Goal: Book appointment/travel/reservation

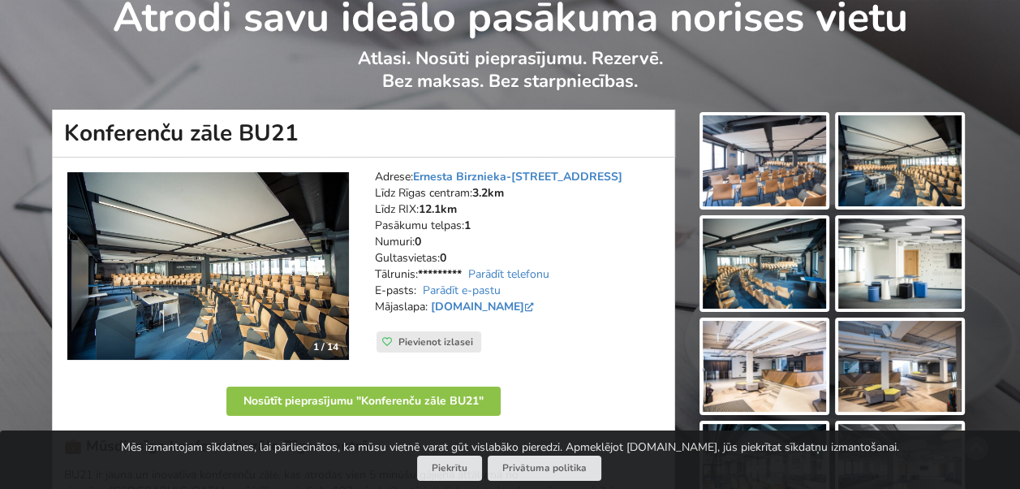
scroll to position [162, 0]
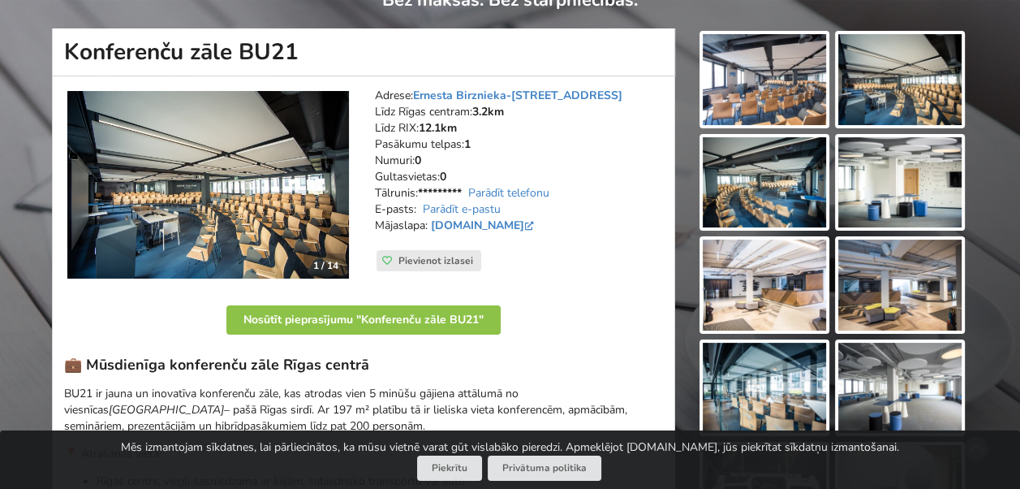
click at [302, 187] on img at bounding box center [208, 185] width 282 height 188
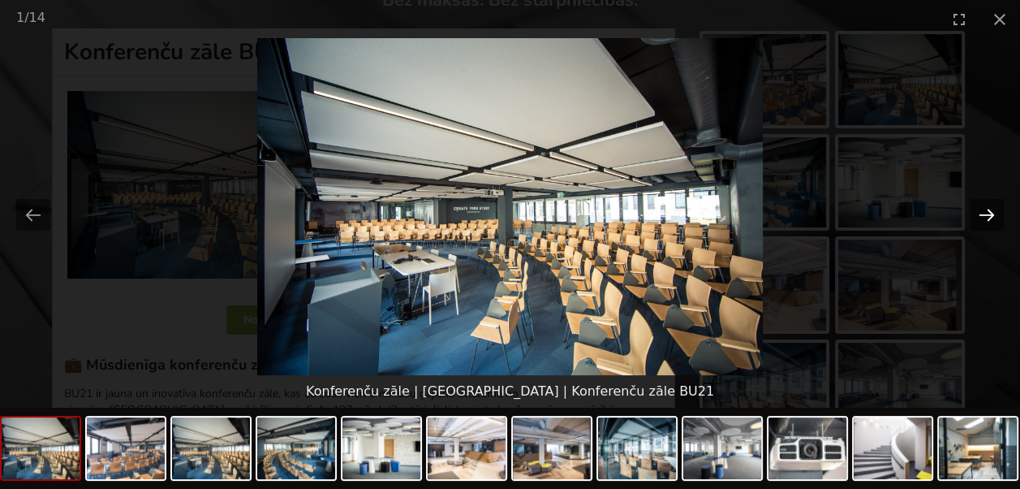
click at [986, 213] on button "Next slide" at bounding box center [987, 215] width 34 height 32
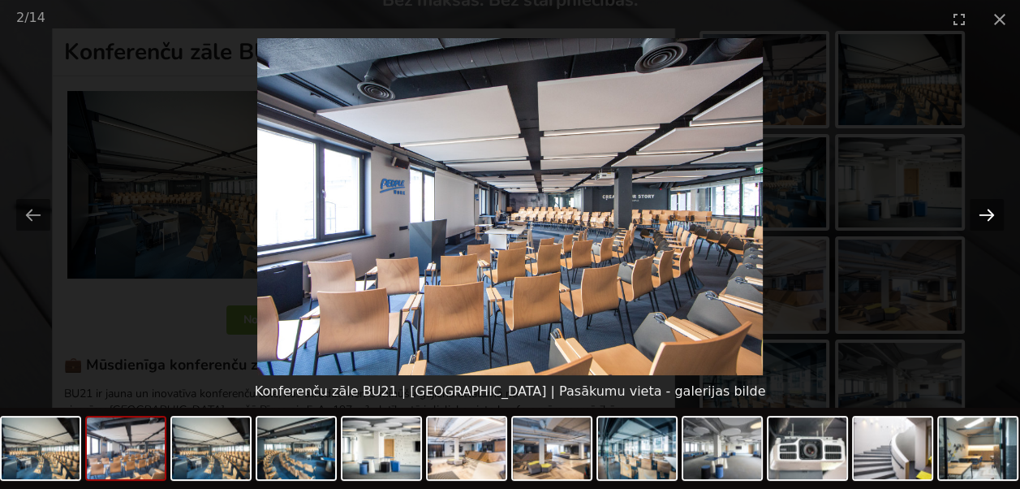
click at [986, 213] on button "Next slide" at bounding box center [987, 215] width 34 height 32
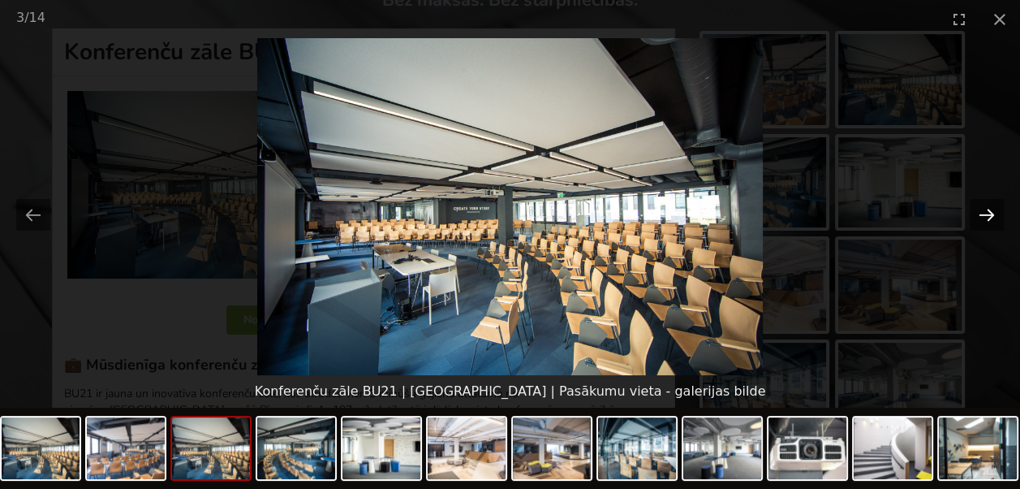
click at [986, 213] on button "Next slide" at bounding box center [987, 215] width 34 height 32
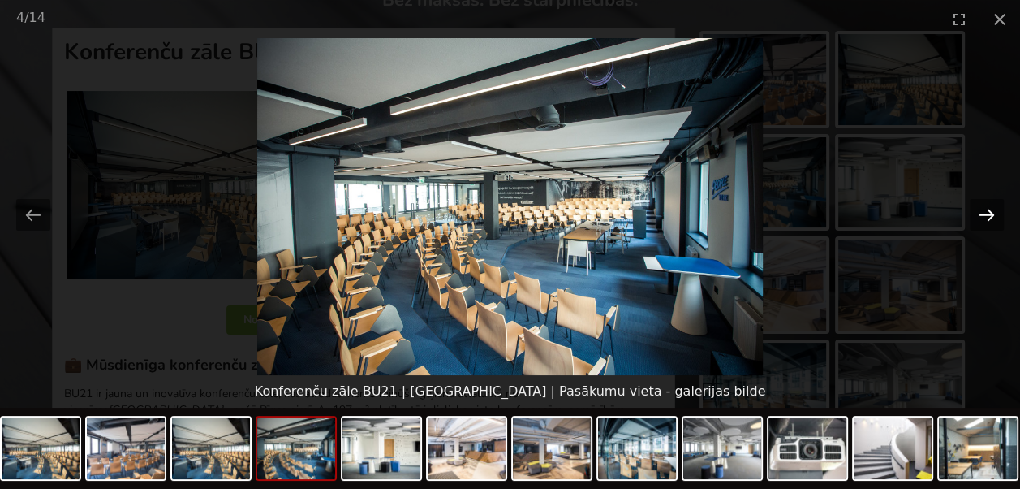
click at [986, 213] on button "Next slide" at bounding box center [987, 215] width 34 height 32
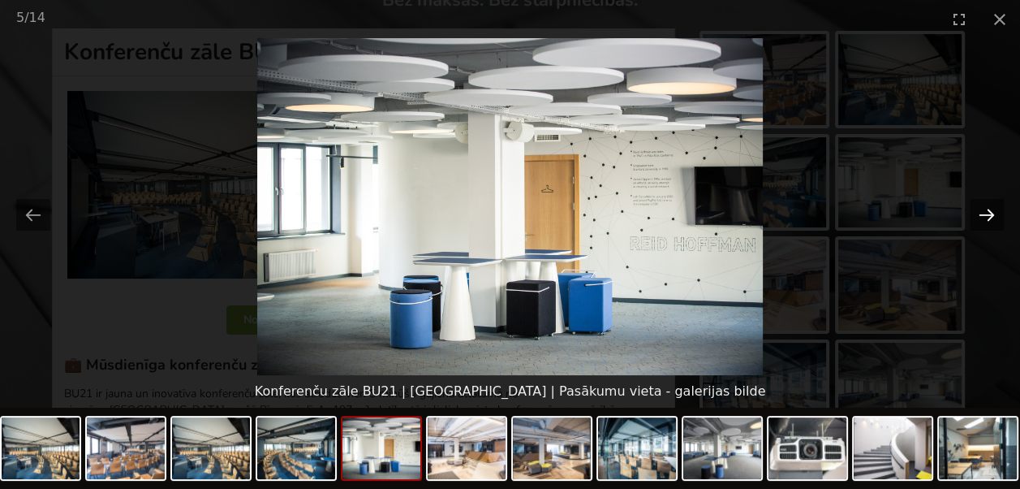
click at [986, 213] on button "Next slide" at bounding box center [987, 215] width 34 height 32
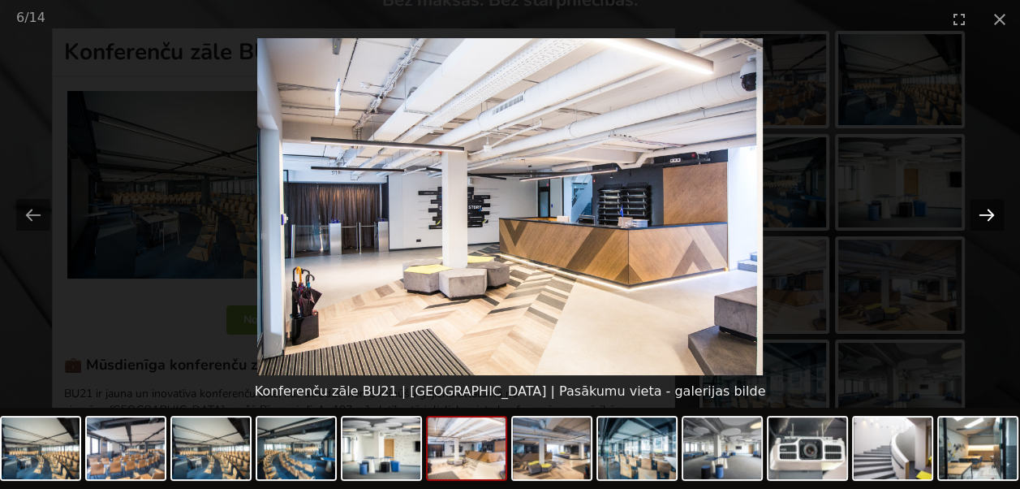
click at [986, 213] on button "Next slide" at bounding box center [987, 215] width 34 height 32
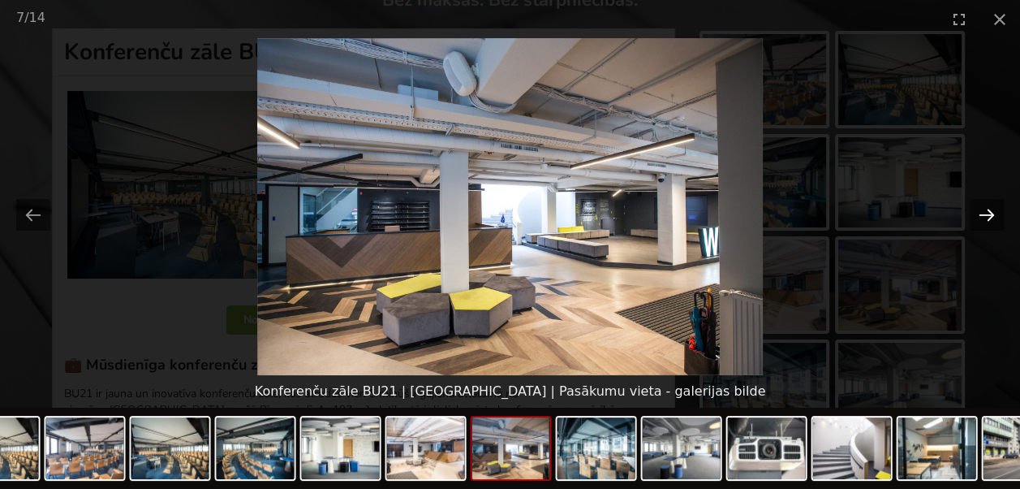
click at [986, 213] on button "Next slide" at bounding box center [987, 215] width 34 height 32
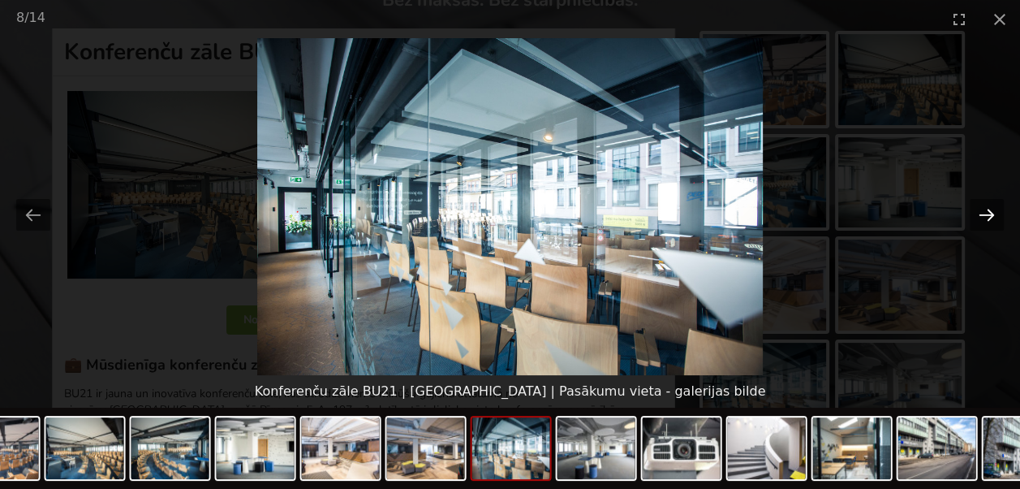
click at [986, 213] on button "Next slide" at bounding box center [987, 215] width 34 height 32
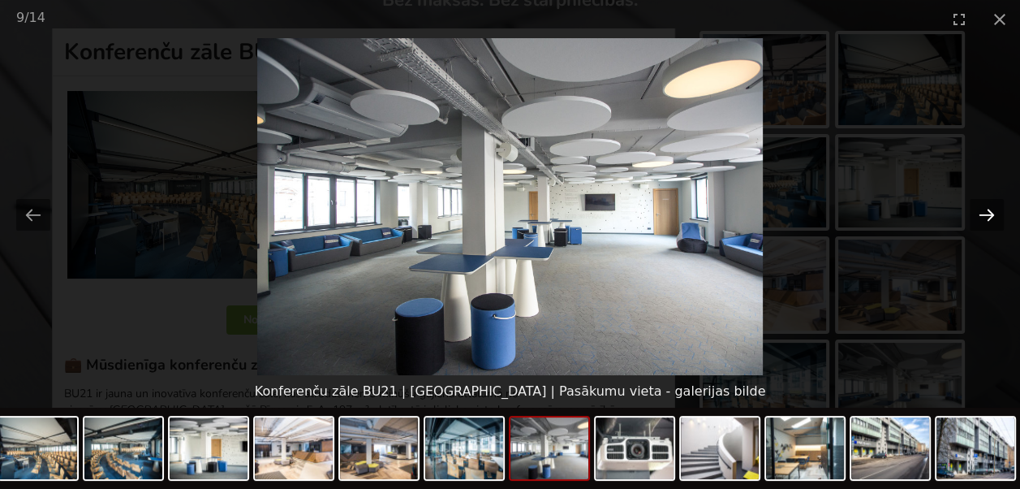
click at [986, 213] on button "Next slide" at bounding box center [987, 215] width 34 height 32
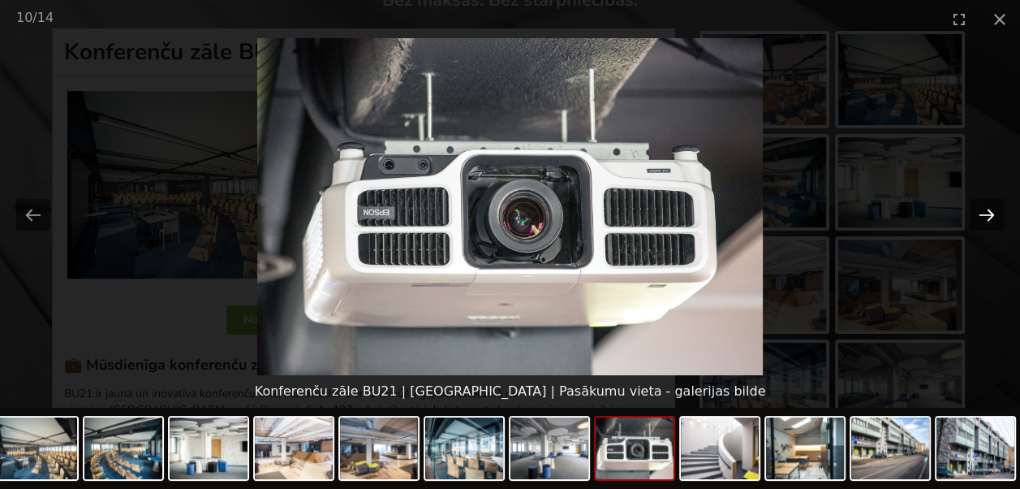
click at [986, 213] on button "Next slide" at bounding box center [987, 215] width 34 height 32
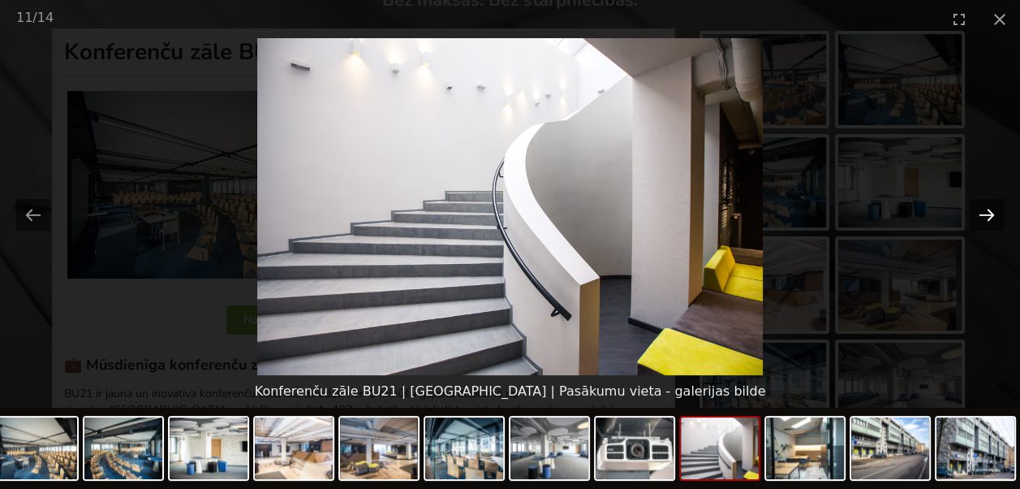
click at [986, 213] on button "Next slide" at bounding box center [987, 215] width 34 height 32
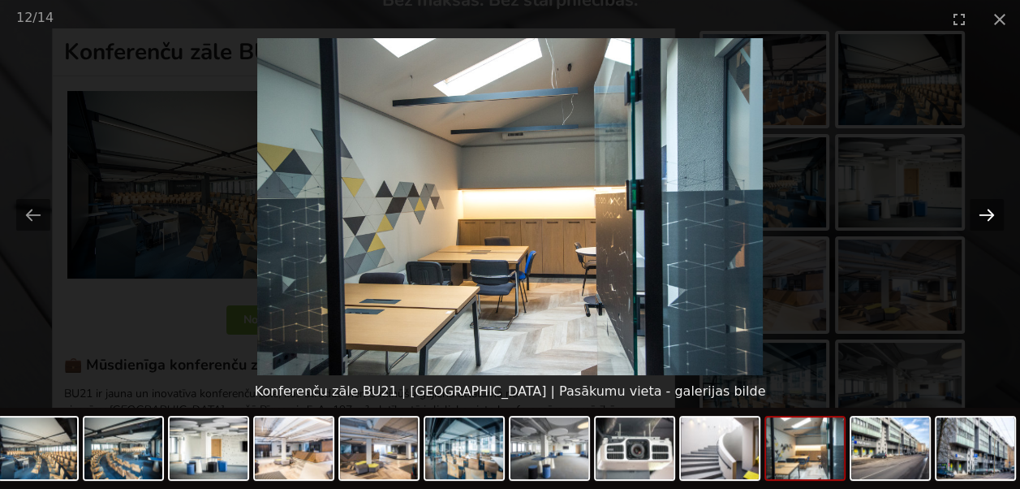
click at [986, 213] on button "Next slide" at bounding box center [987, 215] width 34 height 32
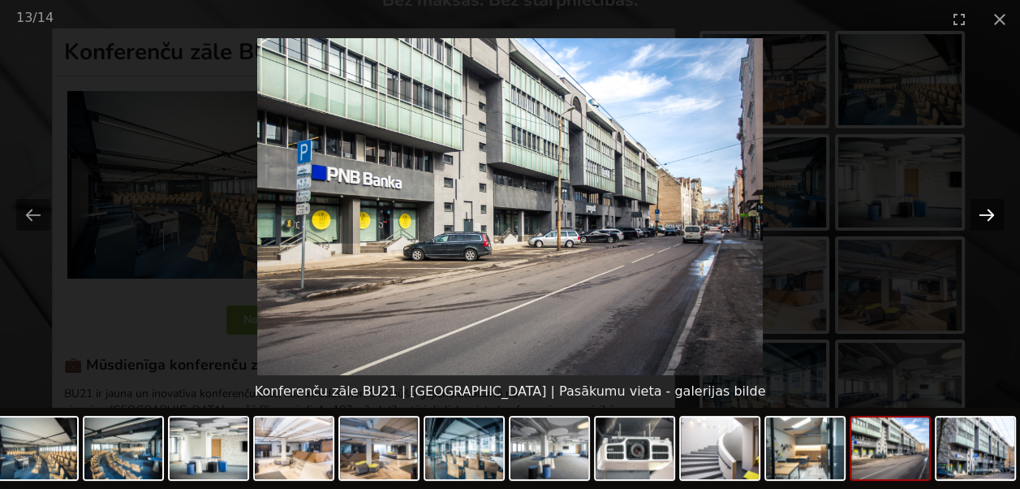
click at [986, 213] on button "Next slide" at bounding box center [987, 215] width 34 height 32
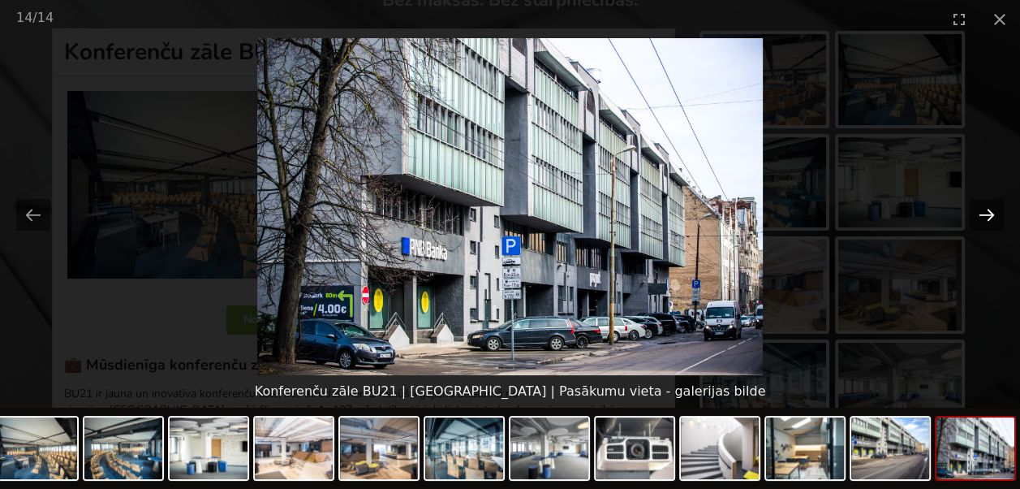
click at [986, 213] on button "Next slide" at bounding box center [987, 215] width 34 height 32
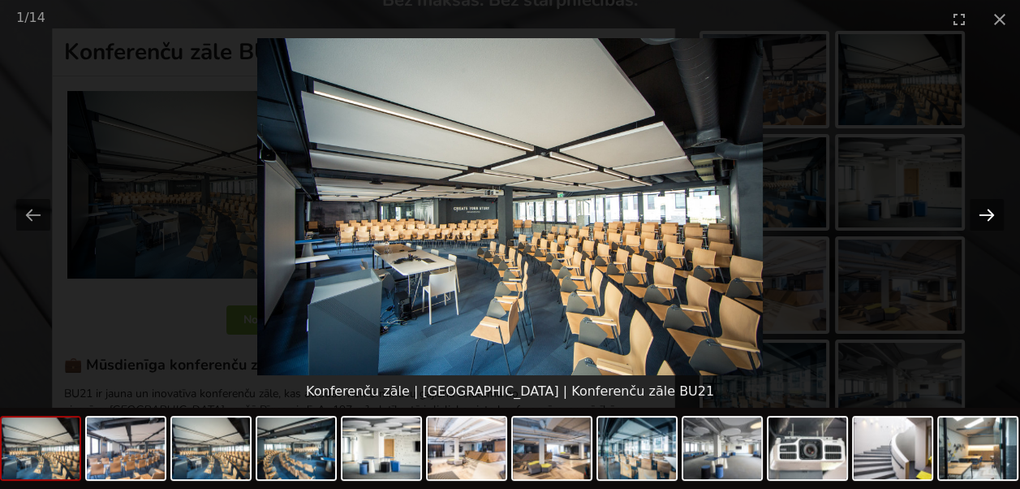
click at [986, 213] on button "Next slide" at bounding box center [987, 215] width 34 height 32
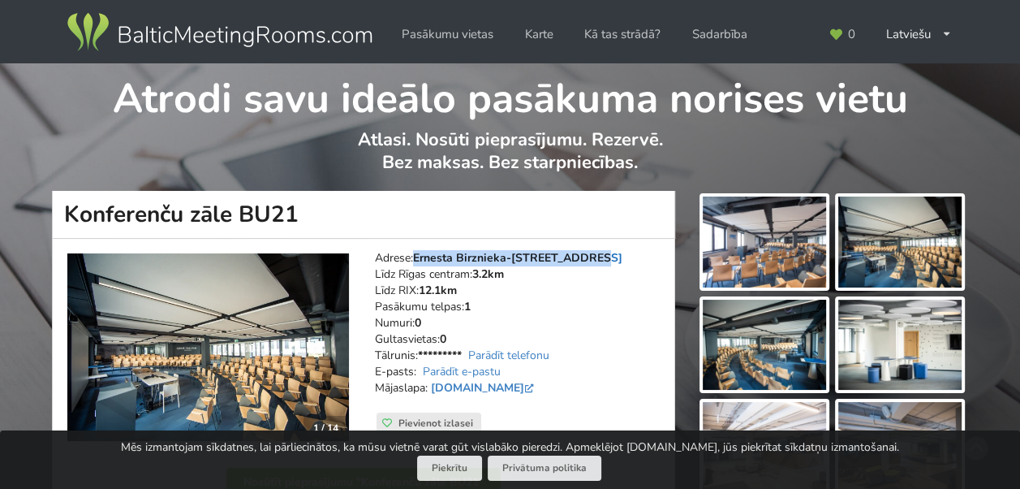
drag, startPoint x: 597, startPoint y: 256, endPoint x: 416, endPoint y: 251, distance: 181.9
click at [416, 251] on address "Adrese: Ernesta Birznieka-Upīša 21, Rīga Līdz Rīgas centram: 3.2km Līdz RIX: 12…" at bounding box center [519, 331] width 288 height 162
drag, startPoint x: 416, startPoint y: 251, endPoint x: 425, endPoint y: 253, distance: 9.3
copy link "Ernesta Birznieka-Upīša 21, Rīga"
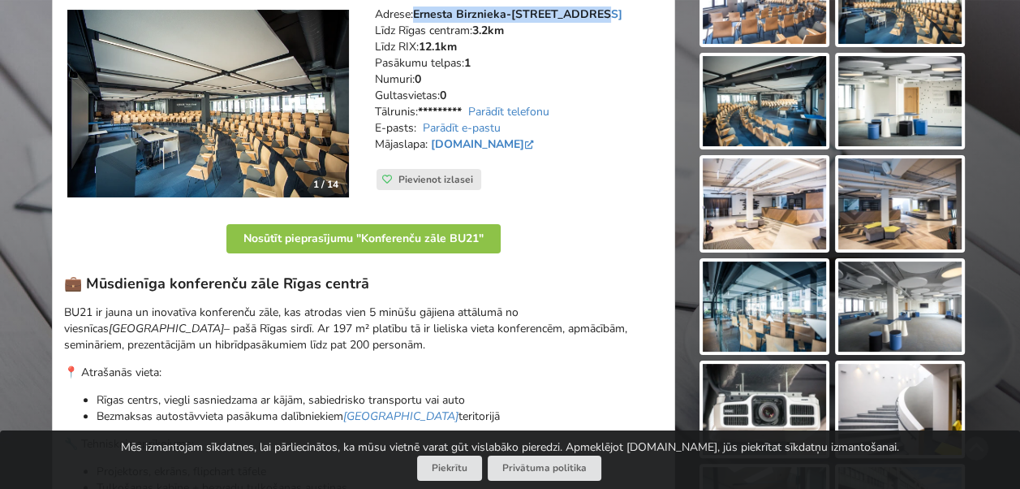
scroll to position [325, 0]
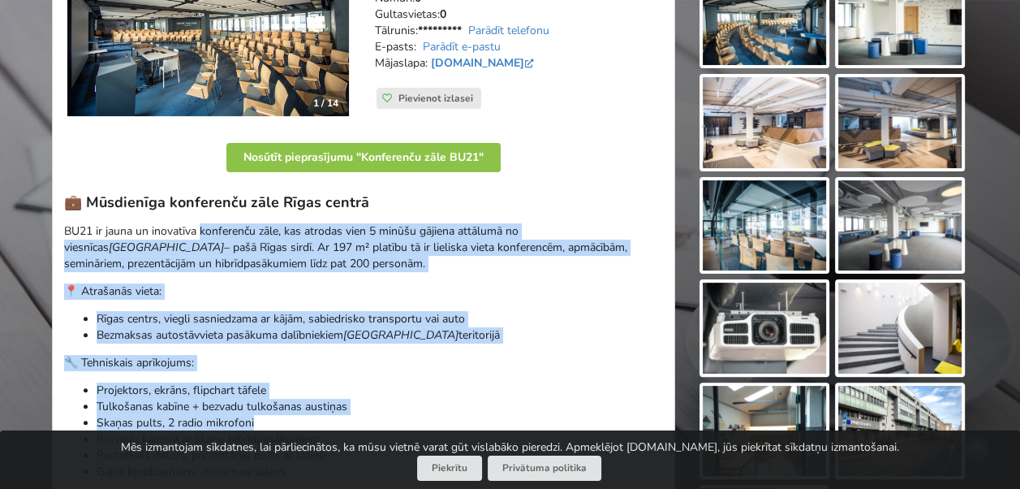
drag, startPoint x: 200, startPoint y: 229, endPoint x: 282, endPoint y: 414, distance: 202.7
click at [282, 414] on div "💼 Mūsdienīga konferenču zāle Rīgas centrā BU21 ir jauna un inovatīva konferenču…" at bounding box center [363, 362] width 599 height 338
click at [208, 287] on p "📍 Atrašanās vieta:" at bounding box center [363, 291] width 599 height 16
drag, startPoint x: 201, startPoint y: 230, endPoint x: 262, endPoint y: 416, distance: 196.4
click at [262, 416] on div "💼 Mūsdienīga konferenču zāle Rīgas centrā BU21 ir jauna un inovatīva konferenču…" at bounding box center [363, 362] width 599 height 338
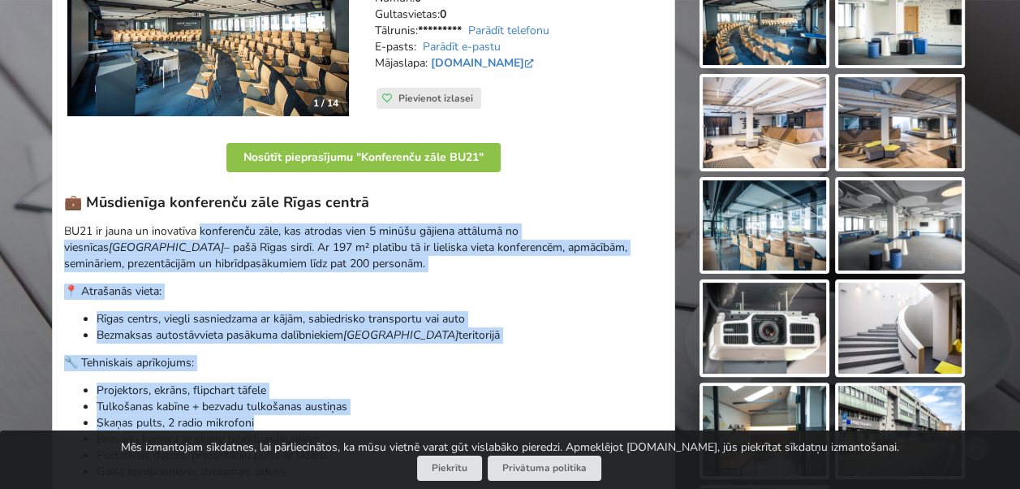
drag, startPoint x: 262, startPoint y: 416, endPoint x: 238, endPoint y: 247, distance: 171.4
copy div "konferenču zāle, kas atrodas vien 5 minūšu gājiena attālumā no viesnīcas Mercur…"
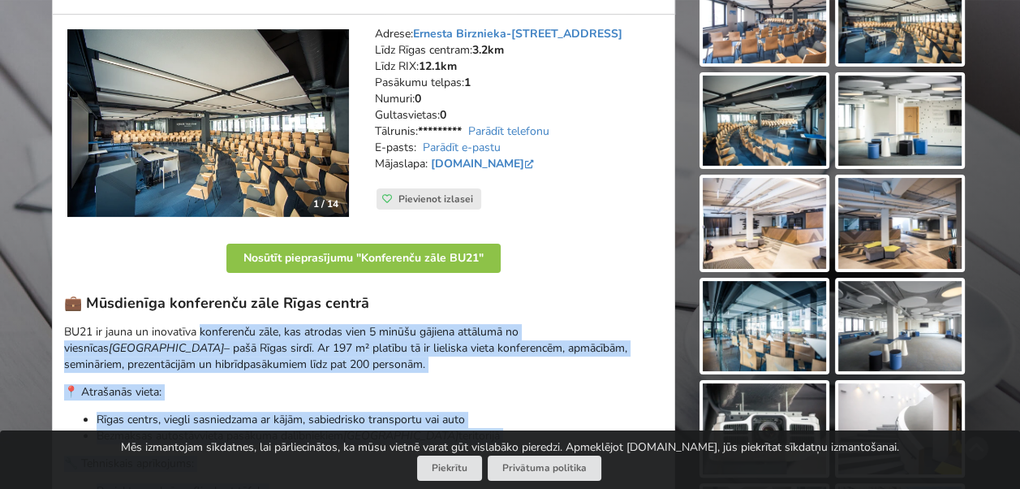
scroll to position [0, 0]
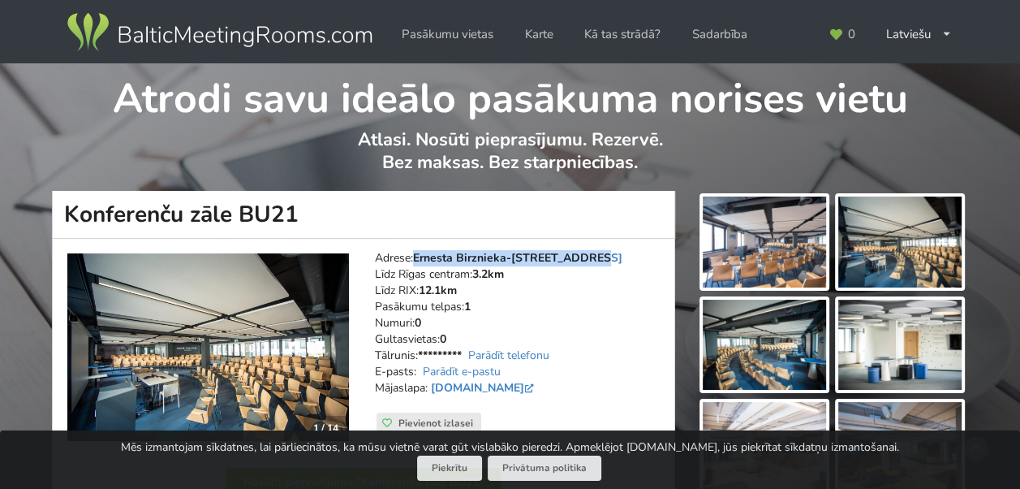
drag, startPoint x: 582, startPoint y: 256, endPoint x: 419, endPoint y: 248, distance: 163.4
click at [419, 248] on div "Adrese: Ernesta Birznieka-Upīša 21, Rīga Līdz Rīgas centram: 3.2km Līdz RIX: 12…" at bounding box center [519, 348] width 311 height 218
copy link "Ernesta Birznieka-Upīša 21, Rīga"
click at [218, 31] on img at bounding box center [219, 32] width 311 height 45
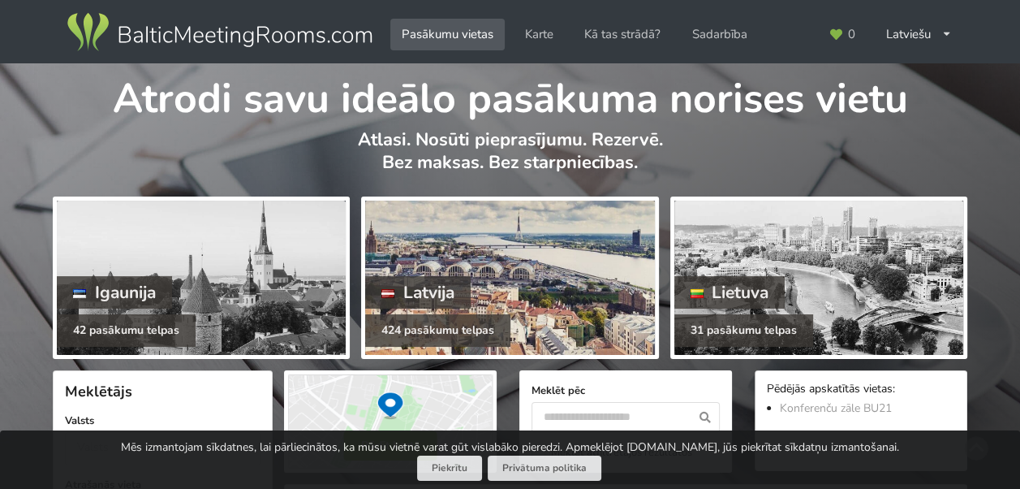
click at [528, 262] on div at bounding box center [509, 277] width 289 height 154
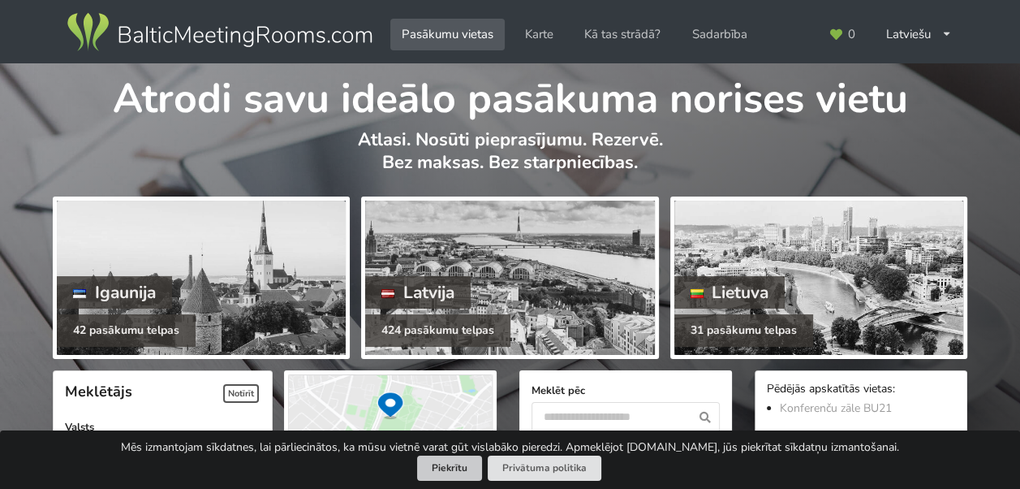
click at [455, 465] on button "Piekrītu" at bounding box center [449, 467] width 65 height 25
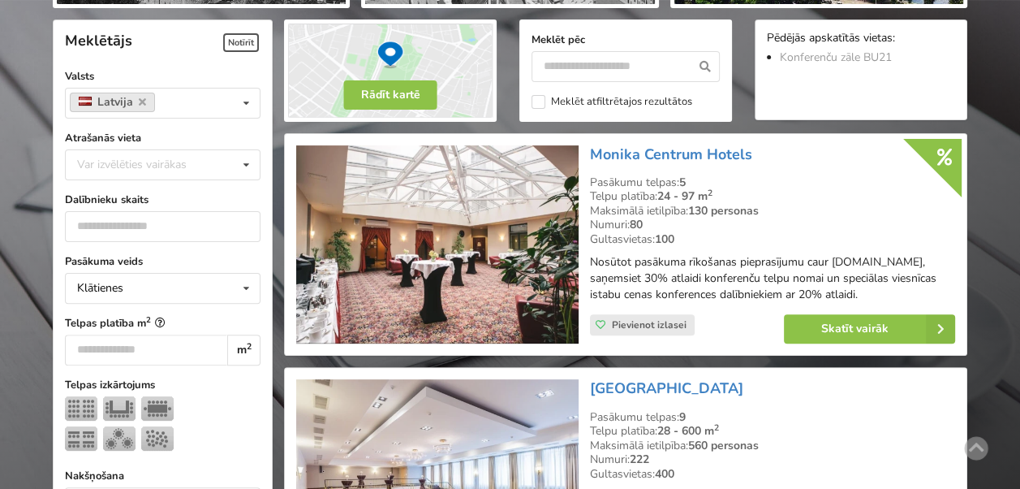
scroll to position [325, 0]
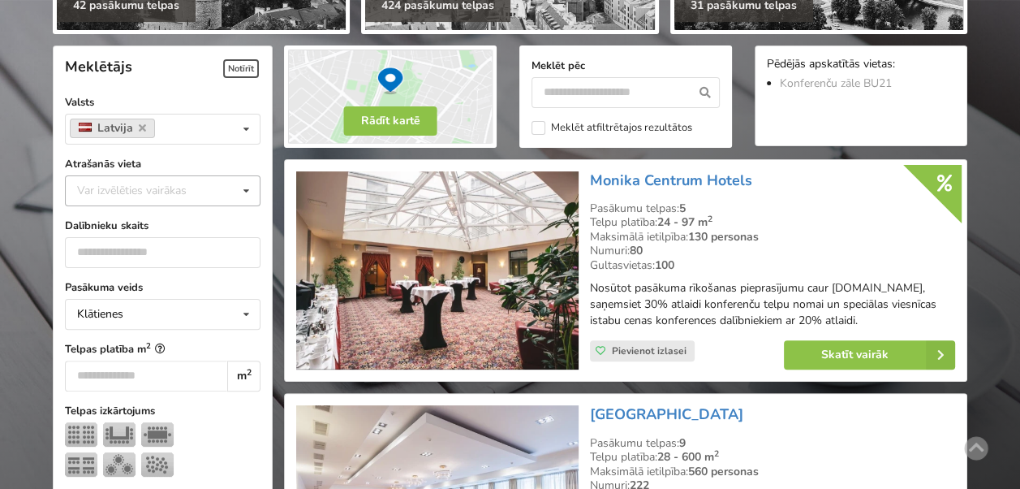
click at [248, 190] on icon at bounding box center [247, 191] width 24 height 30
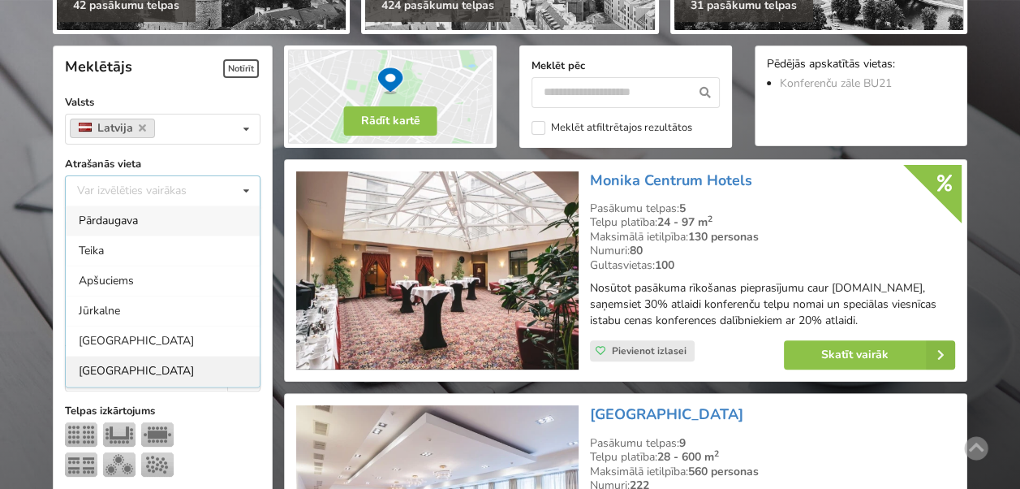
click at [117, 371] on div "[GEOGRAPHIC_DATA]" at bounding box center [163, 371] width 194 height 30
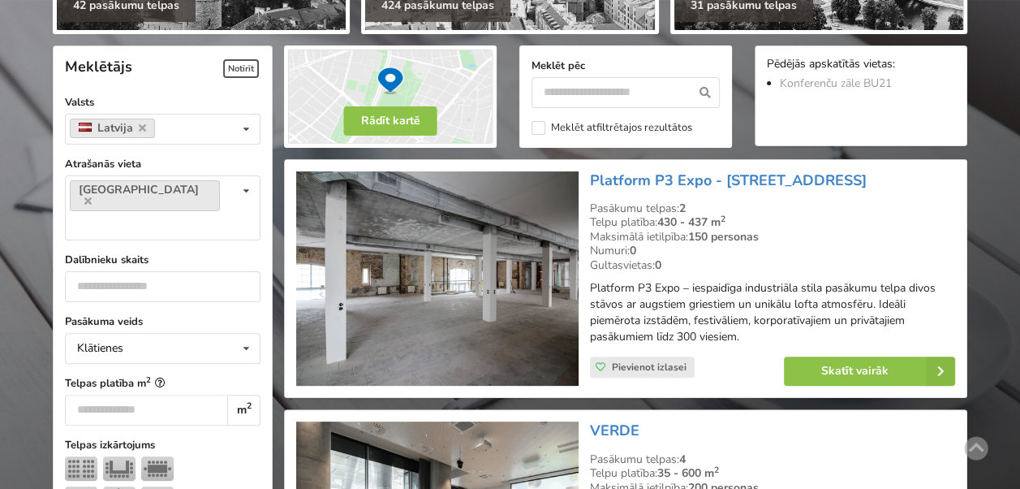
scroll to position [364, 0]
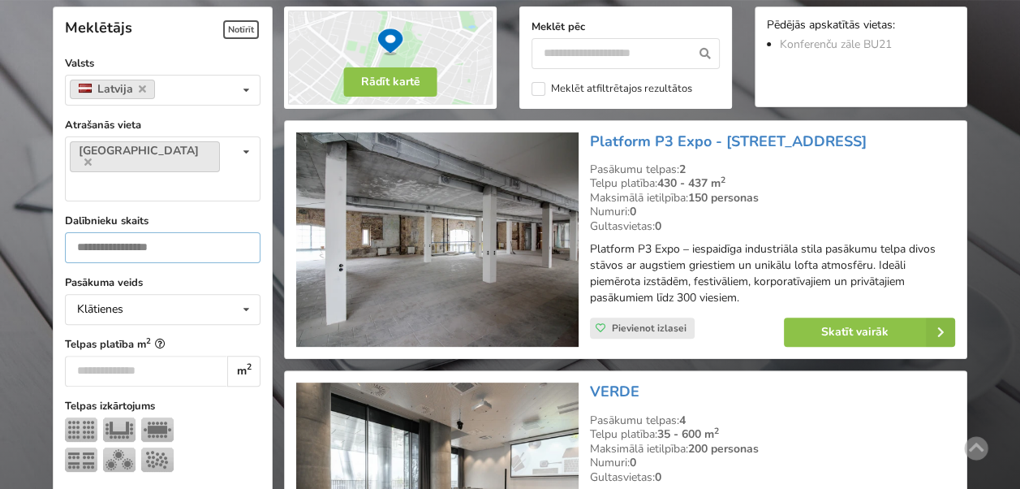
type input "*"
click at [244, 232] on input "*" at bounding box center [163, 247] width 196 height 31
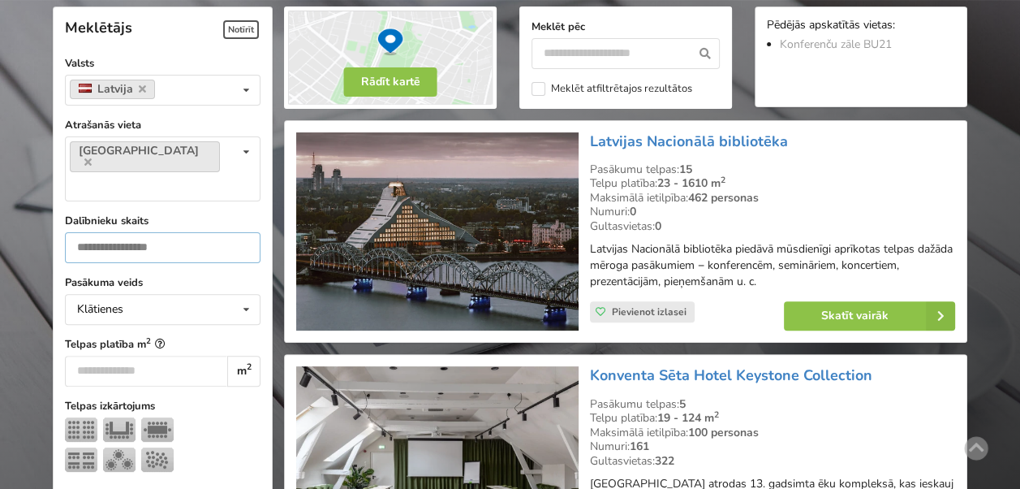
type input "*"
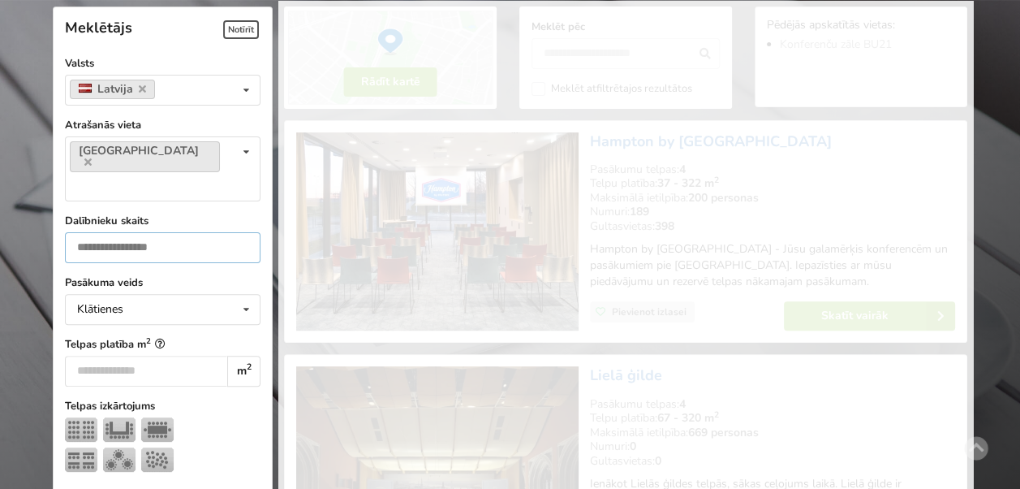
type input "***"
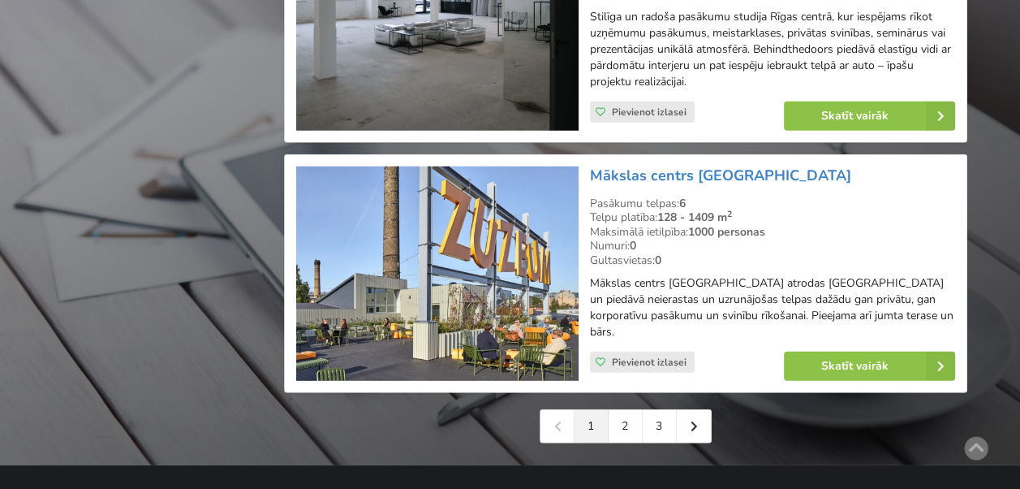
scroll to position [3773, 0]
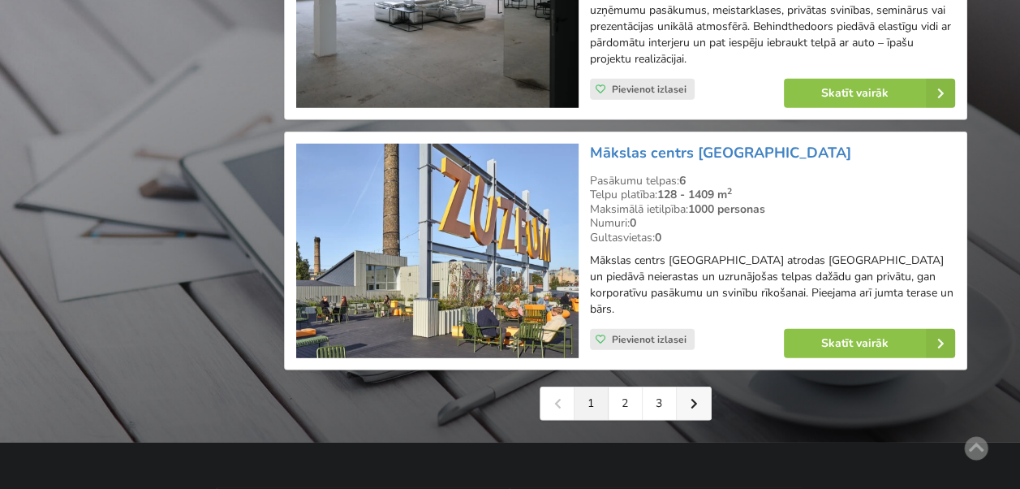
click at [696, 398] on icon at bounding box center [694, 403] width 7 height 11
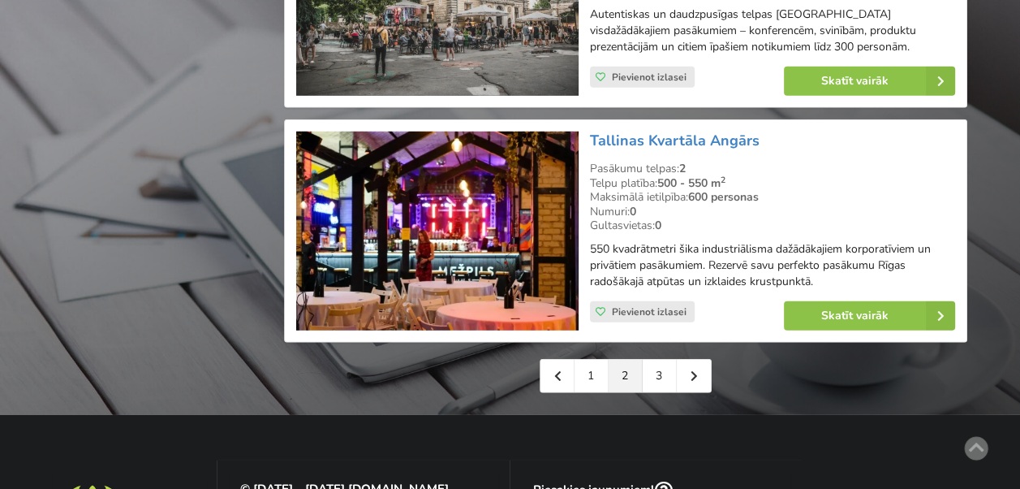
scroll to position [3734, 0]
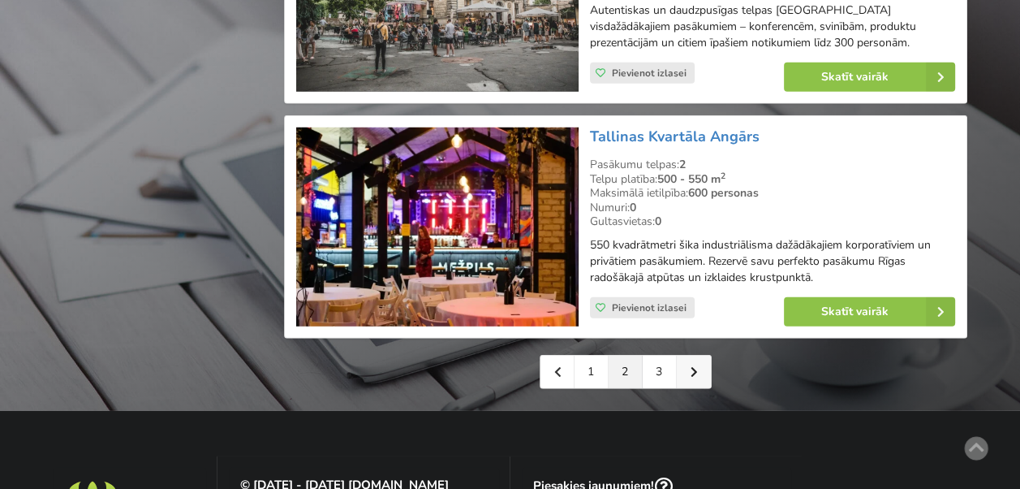
click at [691, 366] on icon at bounding box center [694, 371] width 7 height 11
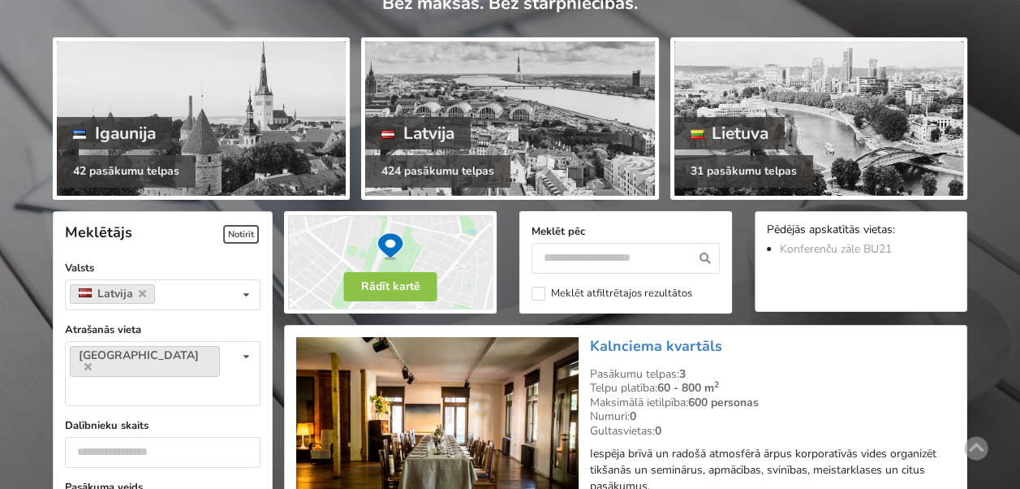
scroll to position [81, 0]
